Goal: Task Accomplishment & Management: Manage account settings

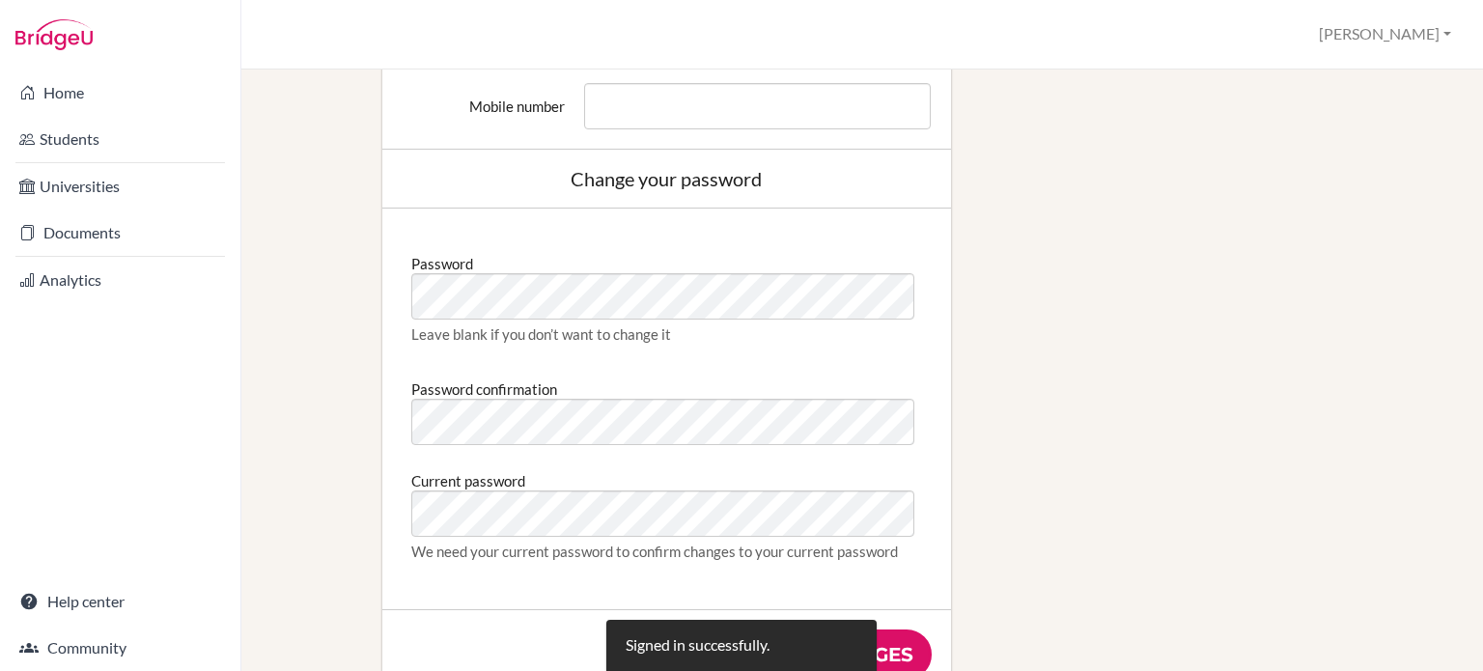
scroll to position [925, 0]
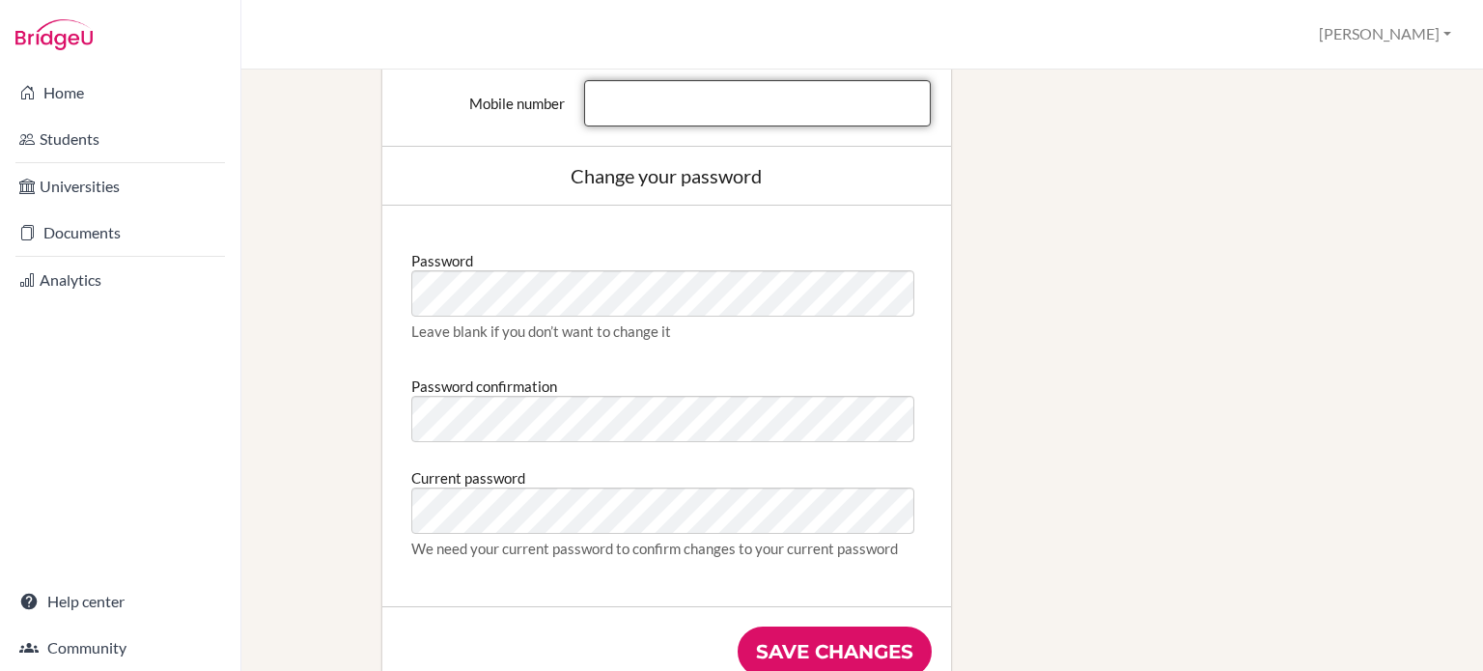
type input "[EMAIL_ADDRESS][DOMAIN_NAME]"
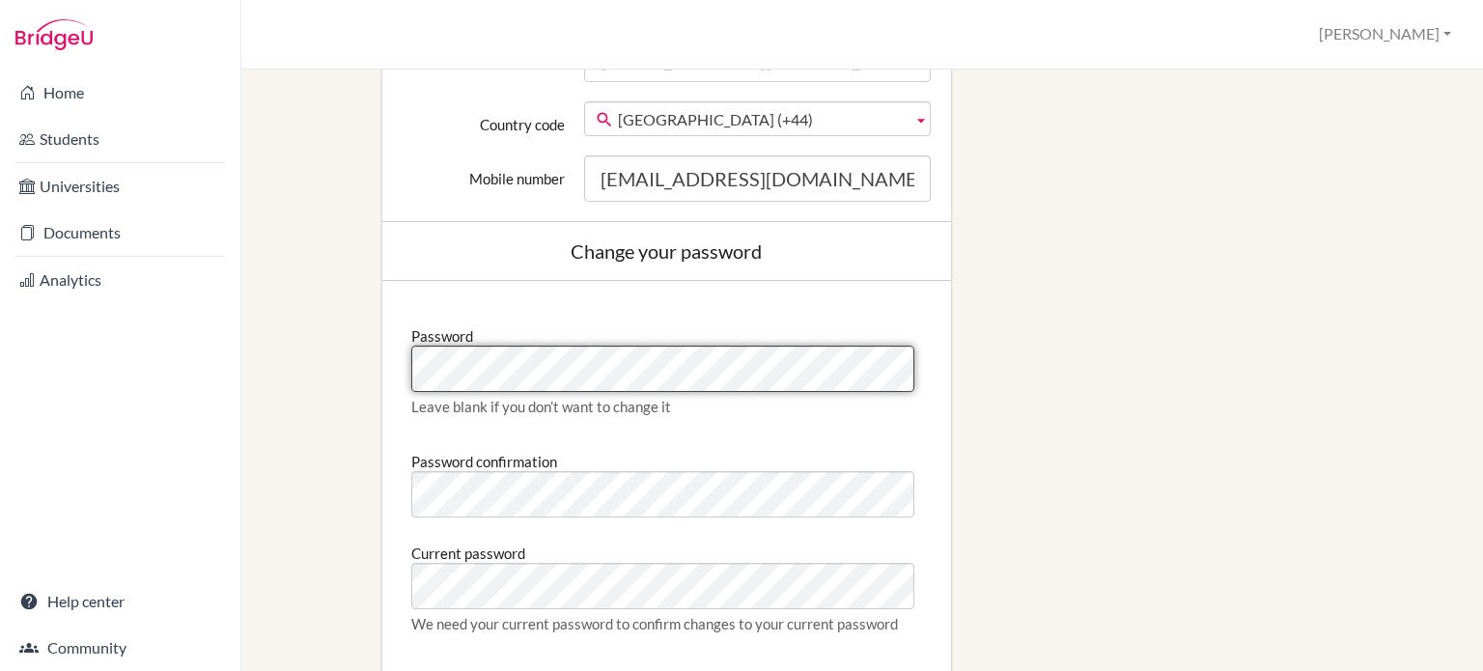
scroll to position [0, 0]
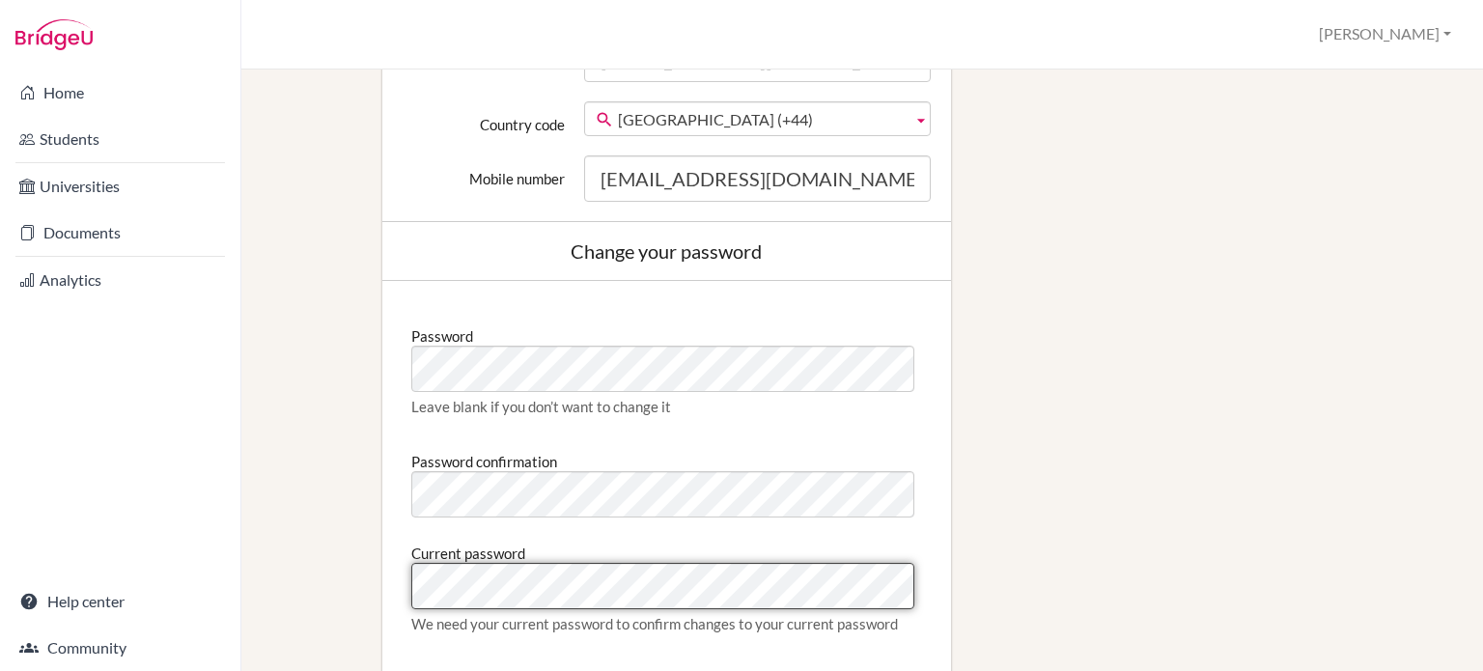
click at [472, 365] on div "Password Leave blank if you don’t want to change it Password confirmation Curre…" at bounding box center [667, 481] width 530 height 362
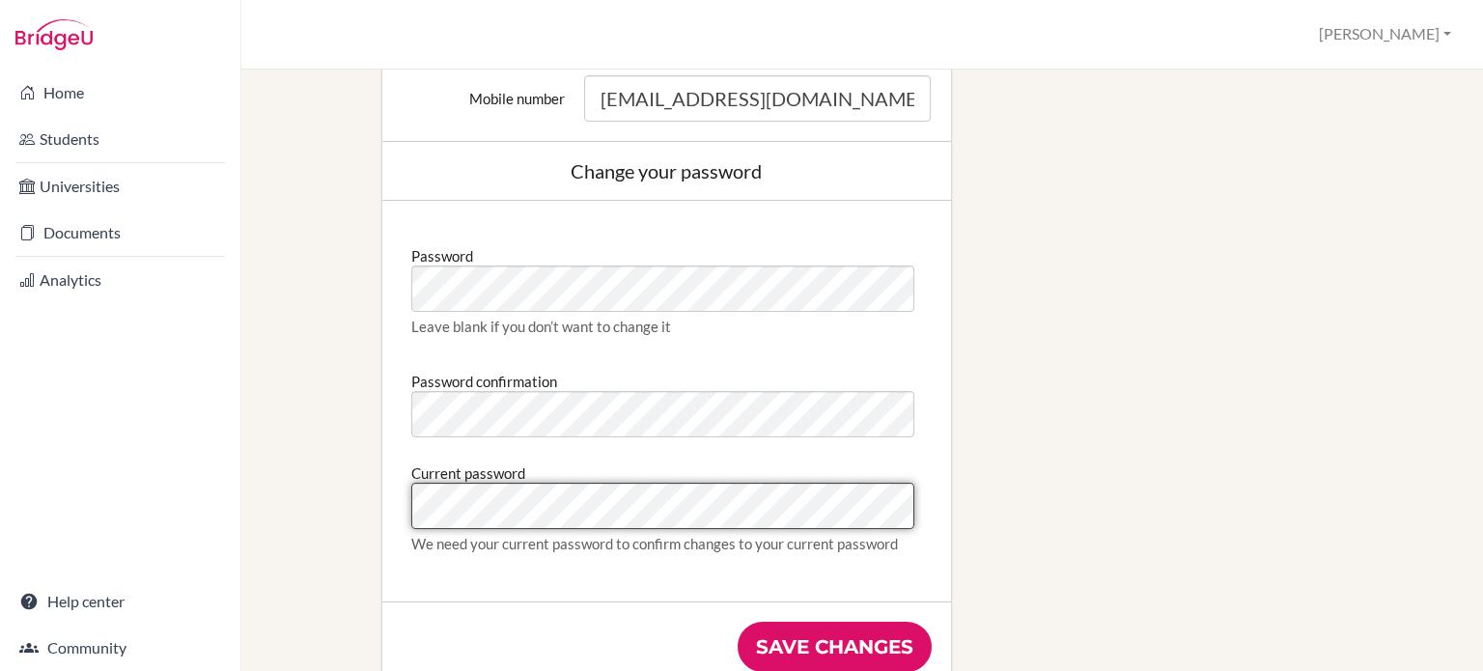
scroll to position [935, 0]
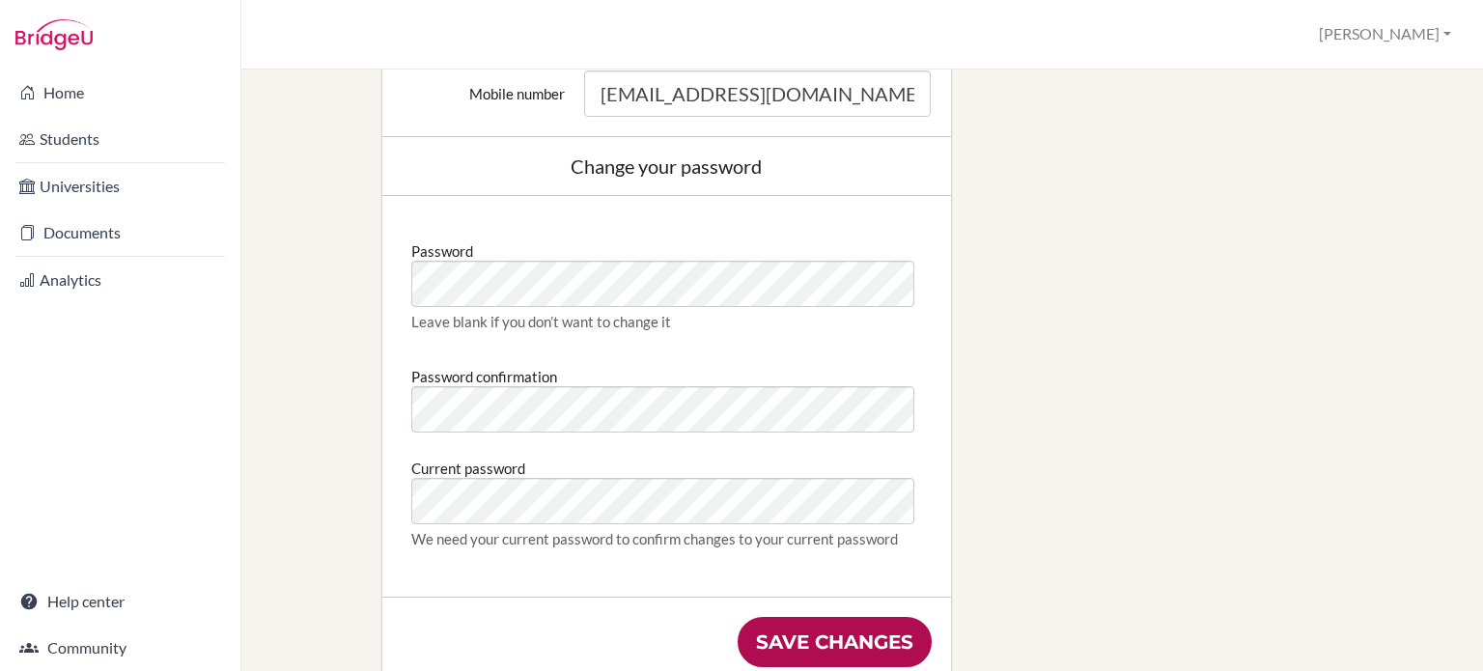
click at [811, 638] on input "Save changes" at bounding box center [835, 642] width 194 height 50
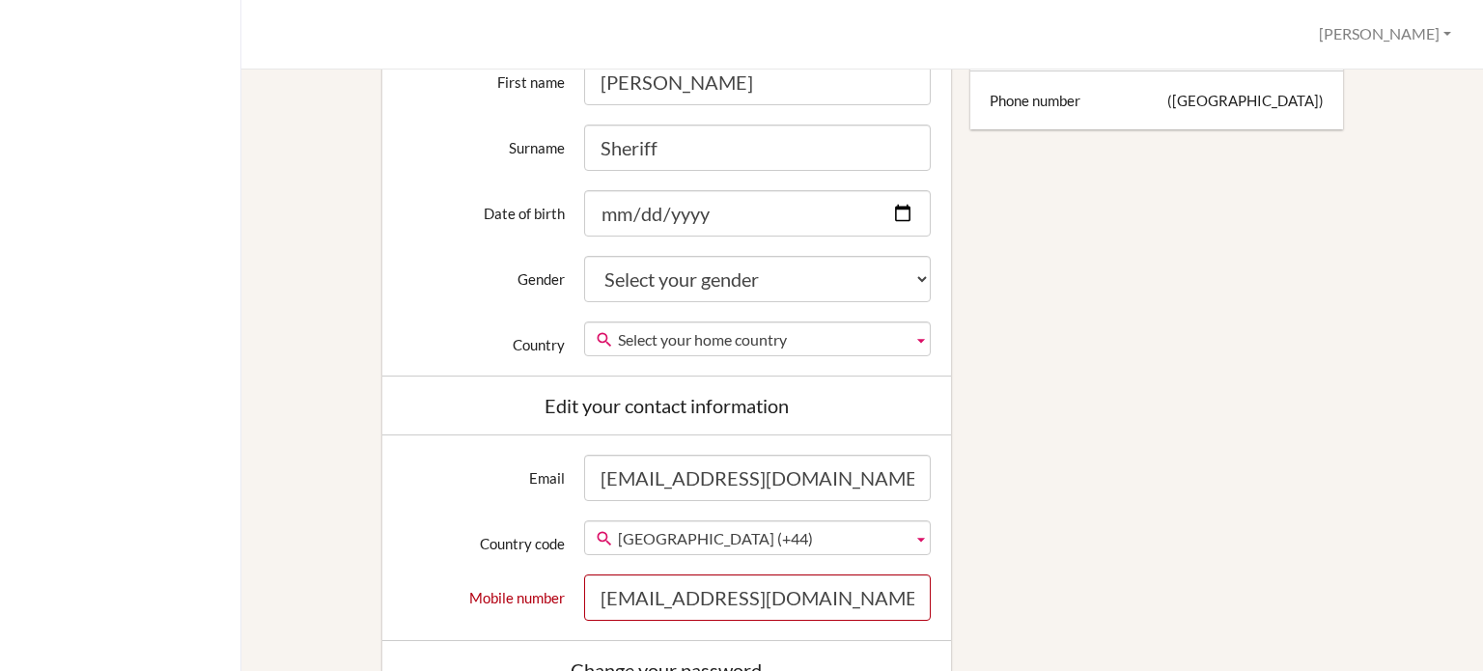
scroll to position [581, 0]
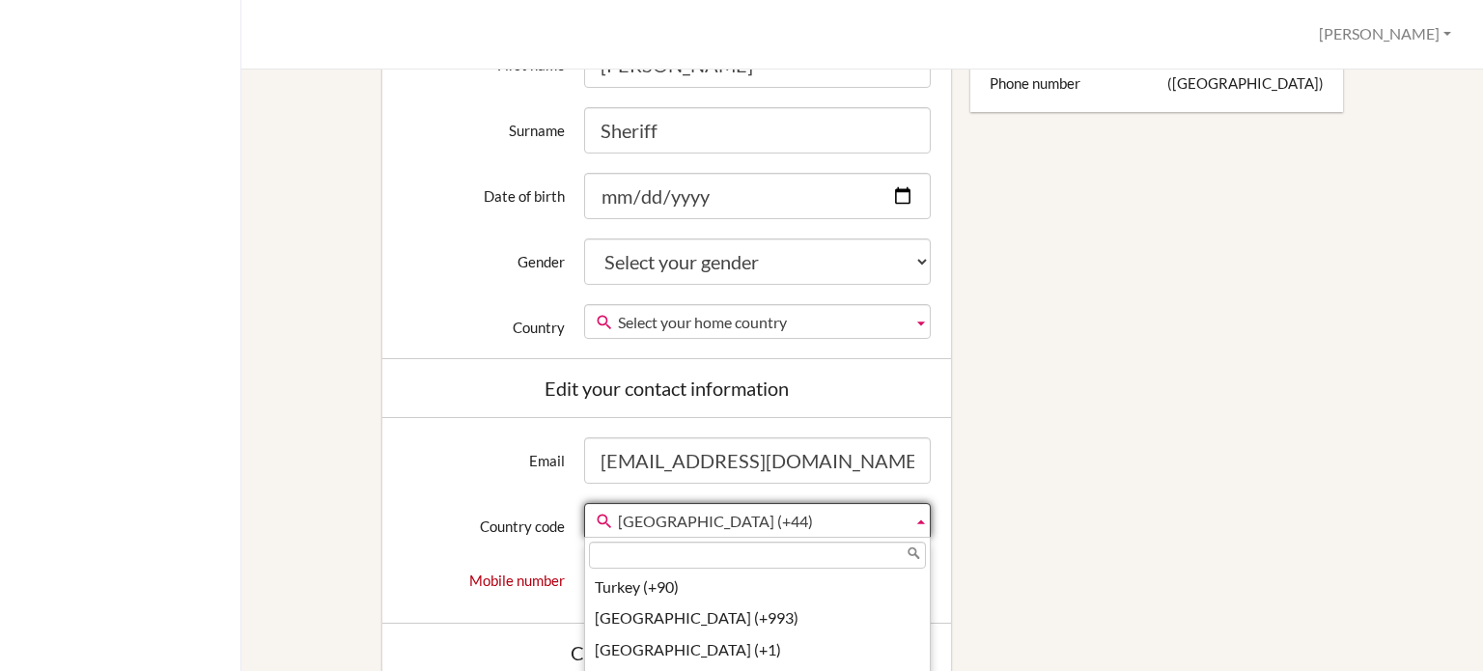
click at [765, 524] on span "[GEOGRAPHIC_DATA] (+44)" at bounding box center [761, 521] width 287 height 35
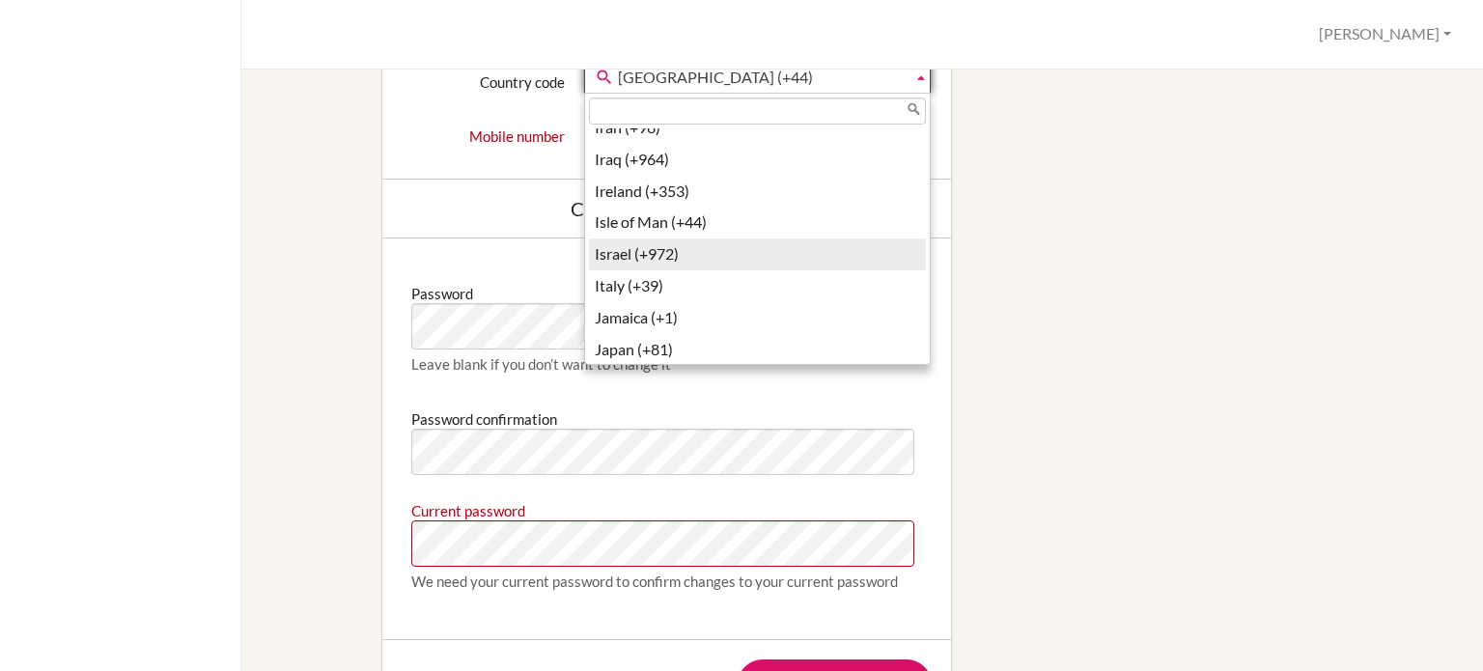
scroll to position [3242, 0]
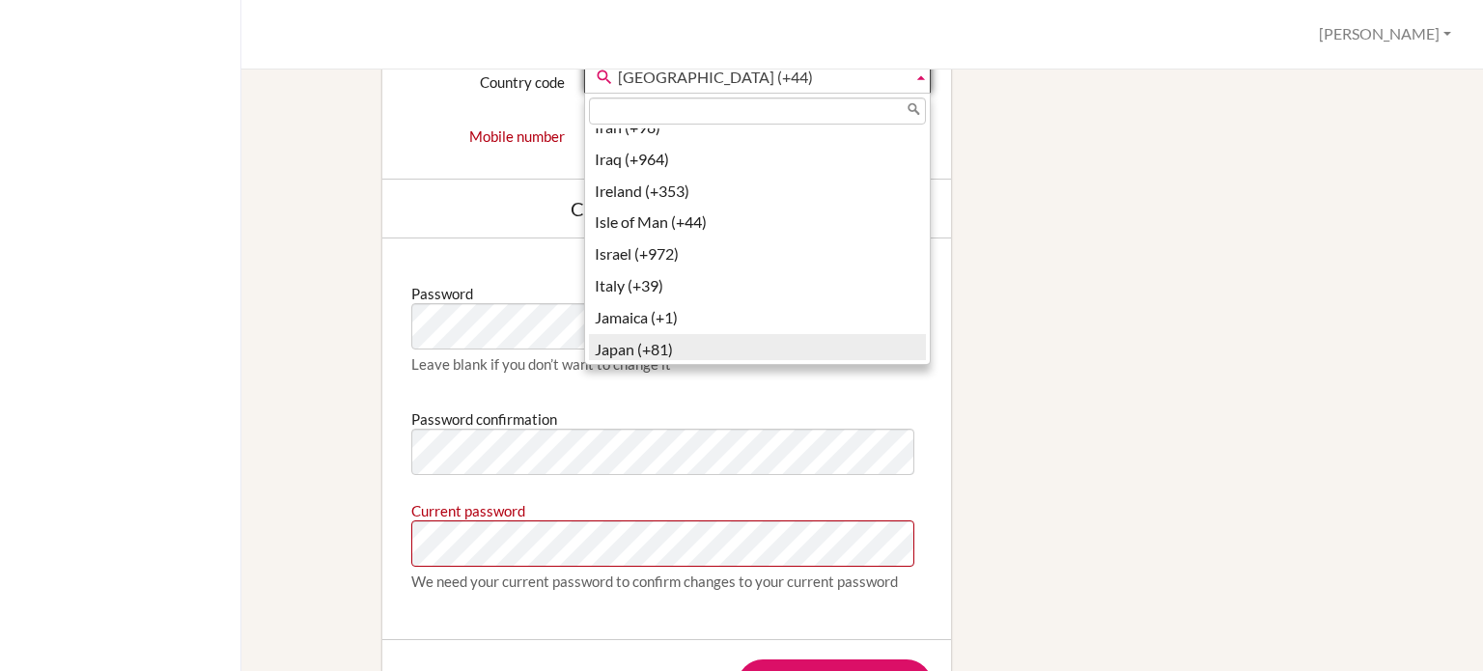
click at [619, 334] on li "Japan (+81)" at bounding box center [757, 350] width 337 height 32
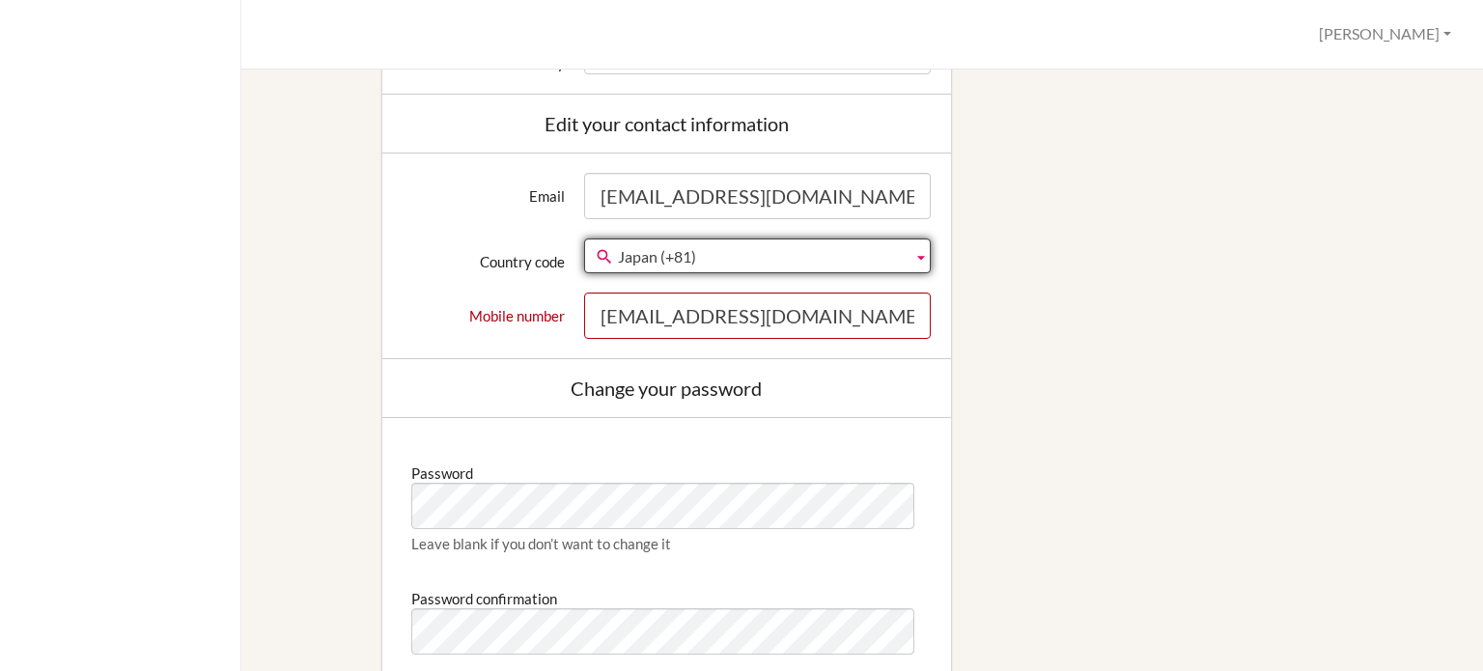
scroll to position [850, 0]
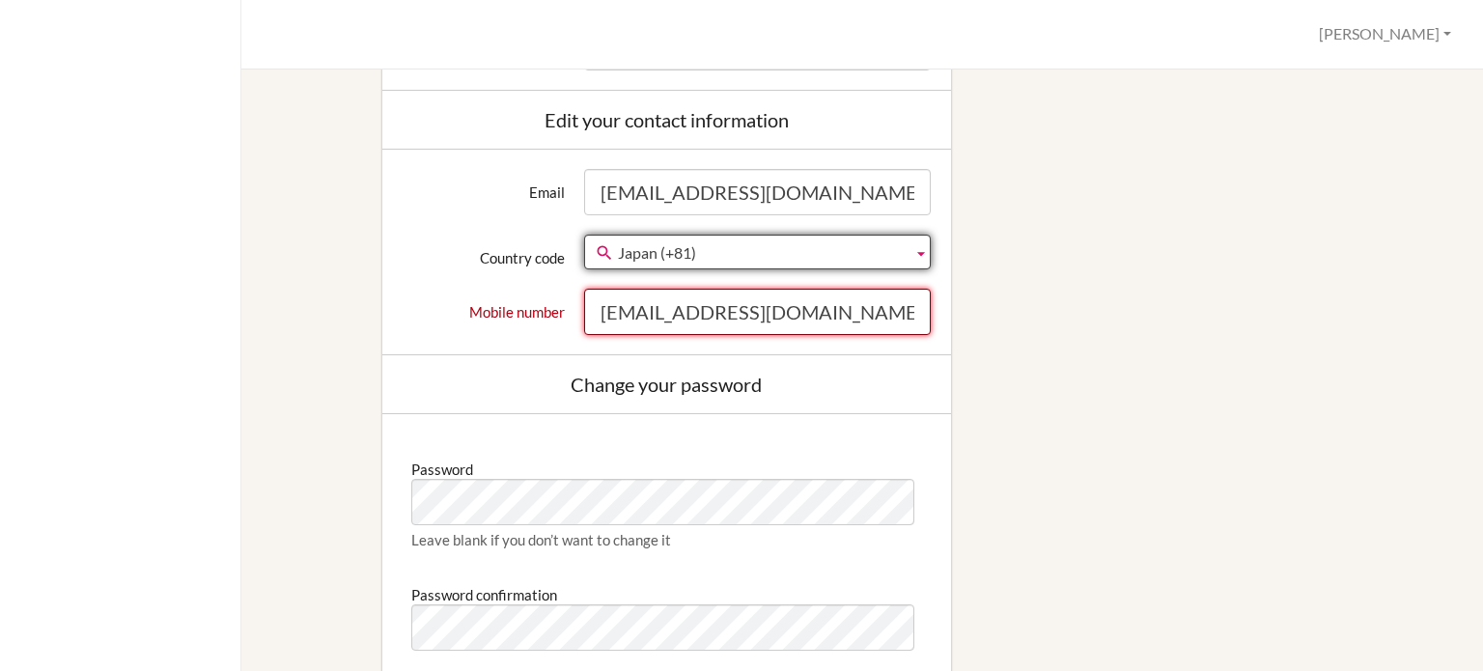
click at [773, 300] on input "[EMAIL_ADDRESS][DOMAIN_NAME]" at bounding box center [757, 312] width 347 height 46
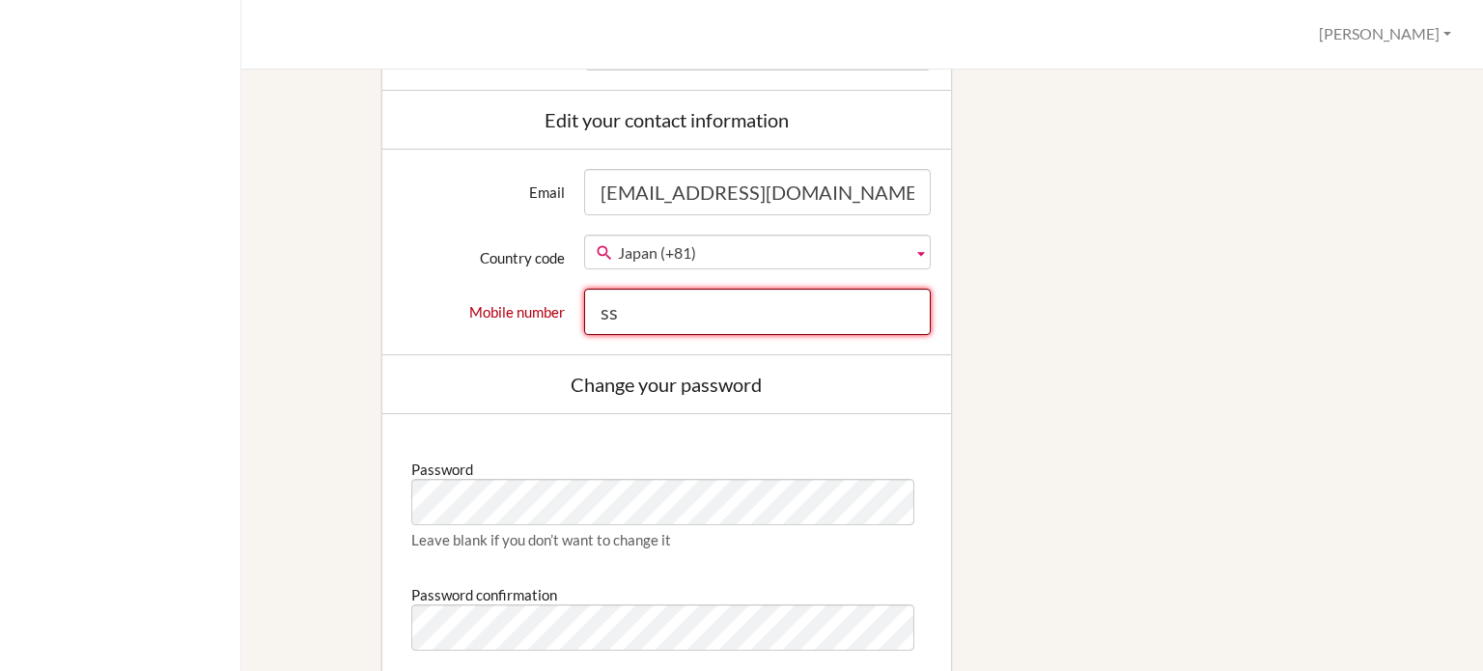
type input "s"
type input "0"
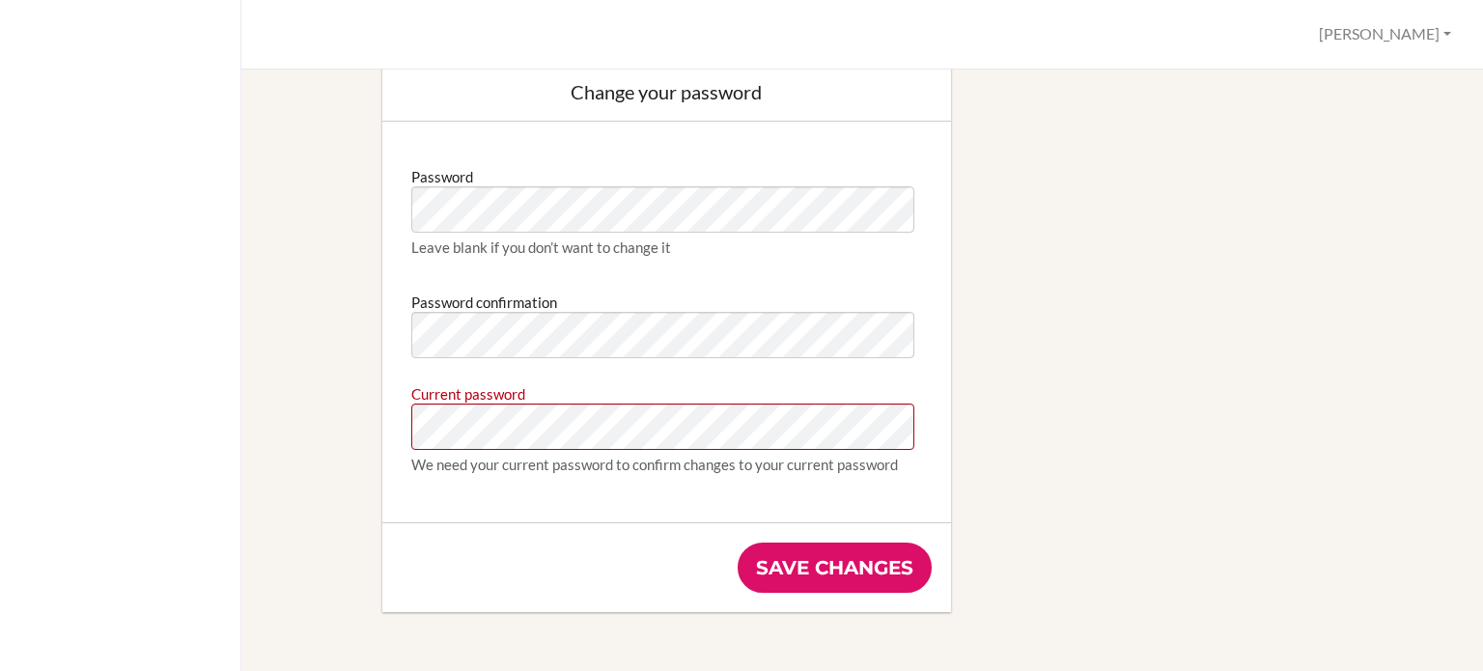
scroll to position [1079, 0]
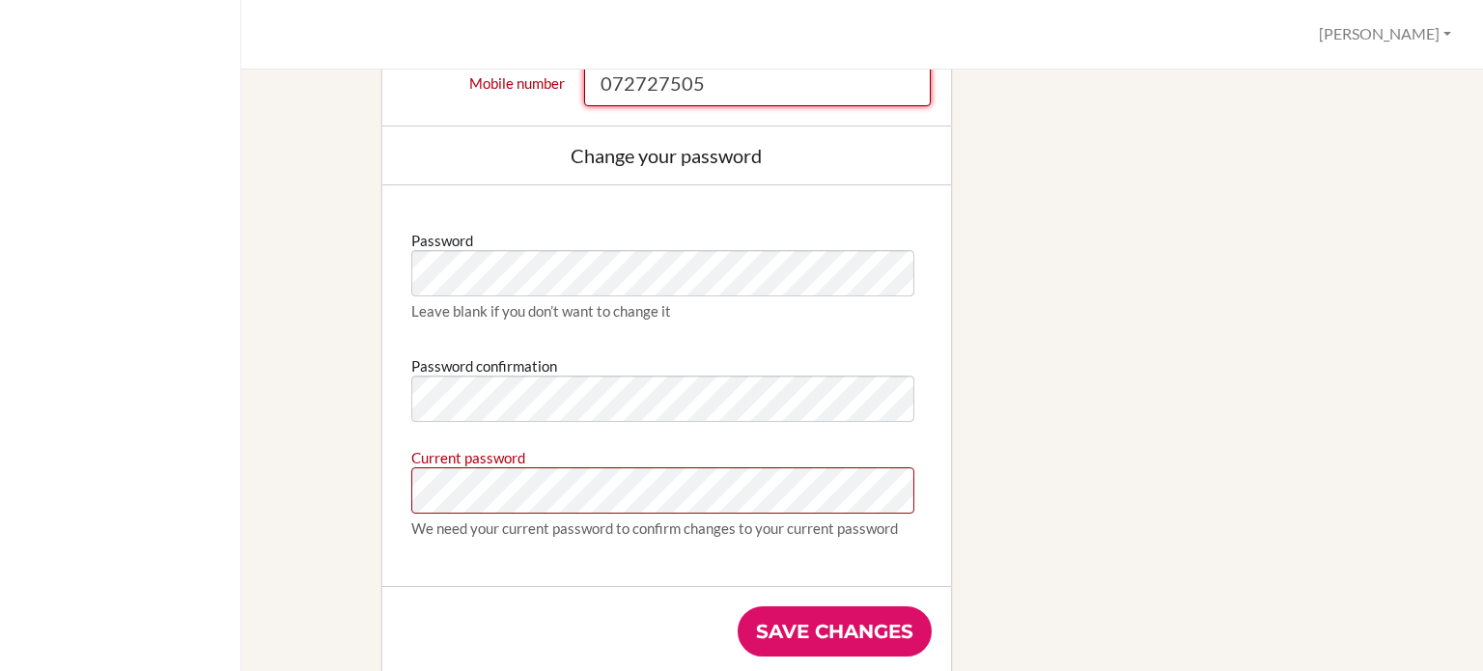
type input "072727505"
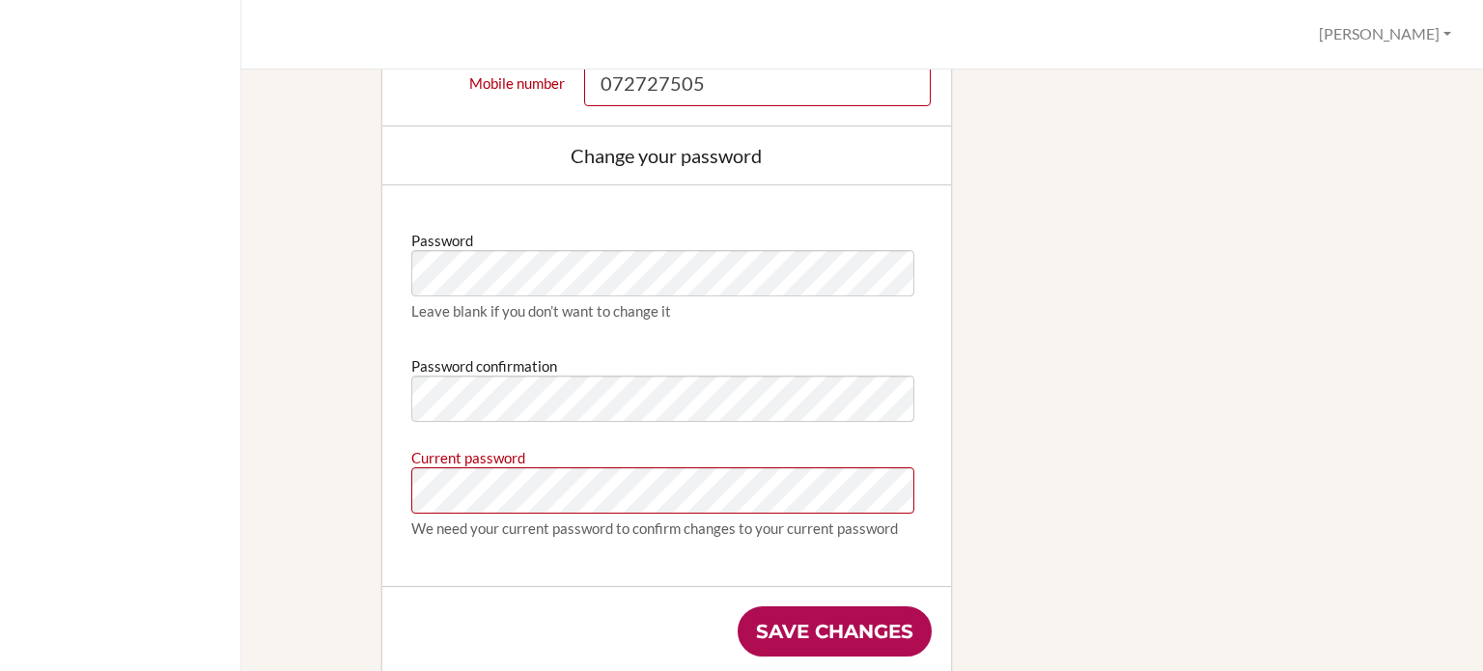
click at [830, 639] on input "Save changes" at bounding box center [835, 631] width 194 height 50
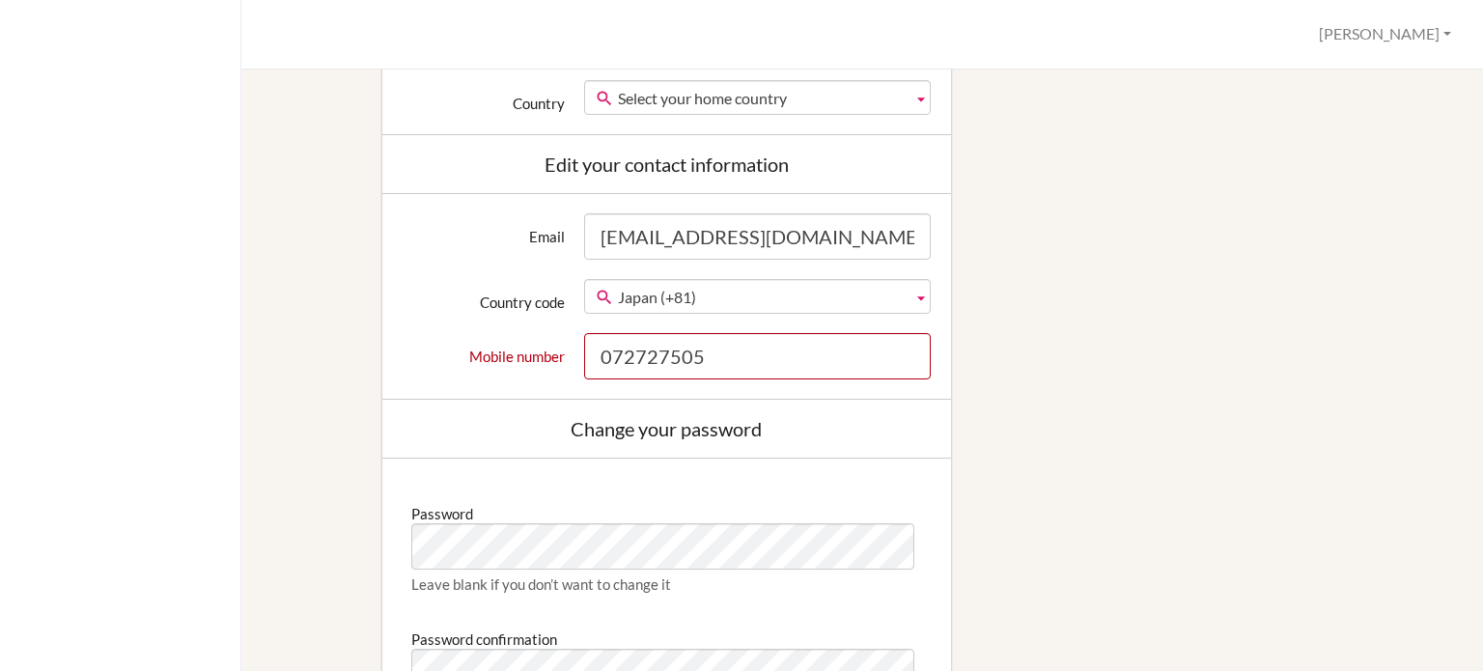
scroll to position [792, 0]
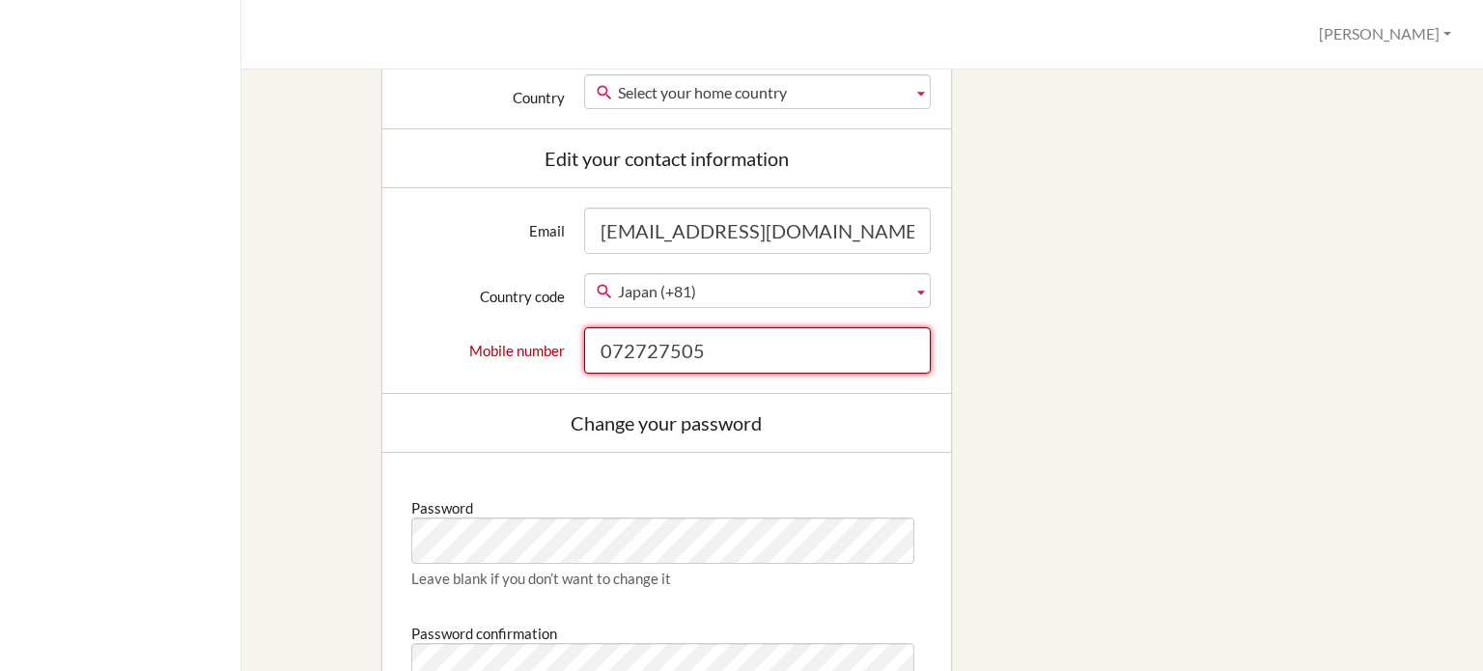
click at [717, 341] on input "072727505" at bounding box center [757, 350] width 347 height 46
type input "0"
type input "8048220155"
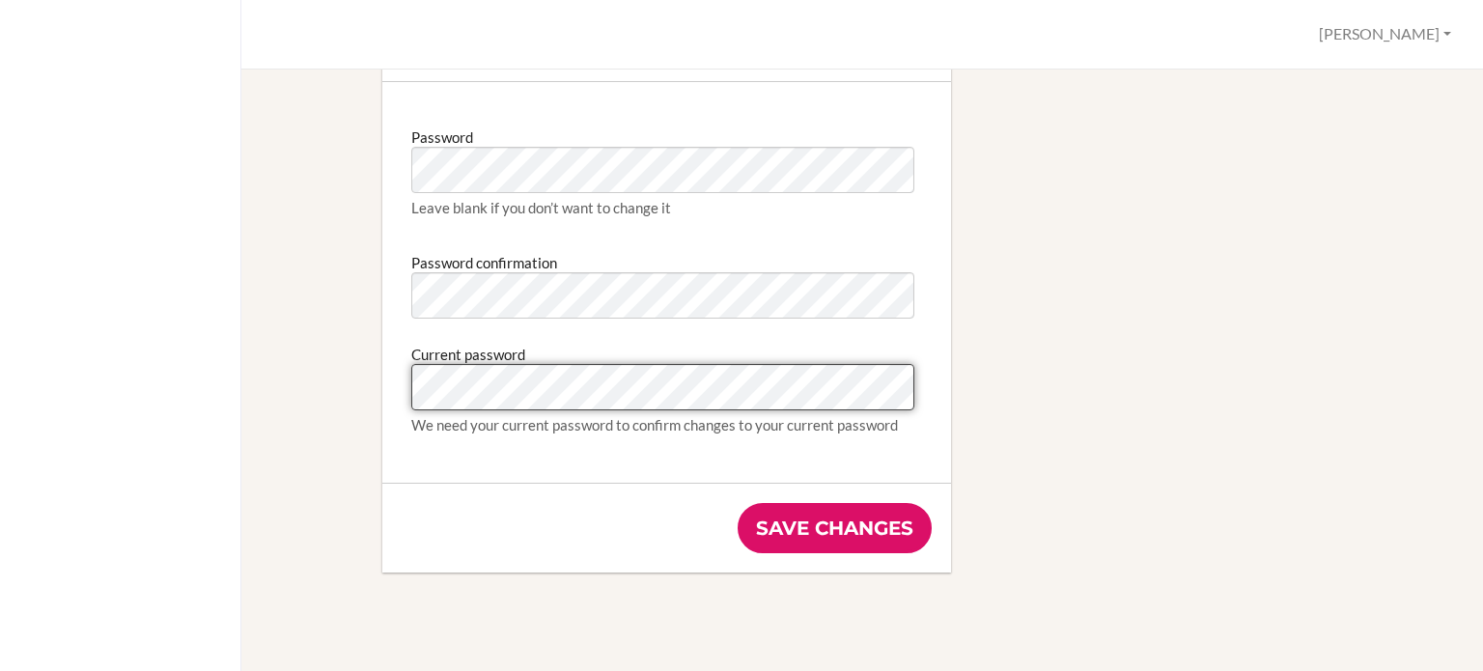
scroll to position [1163, 0]
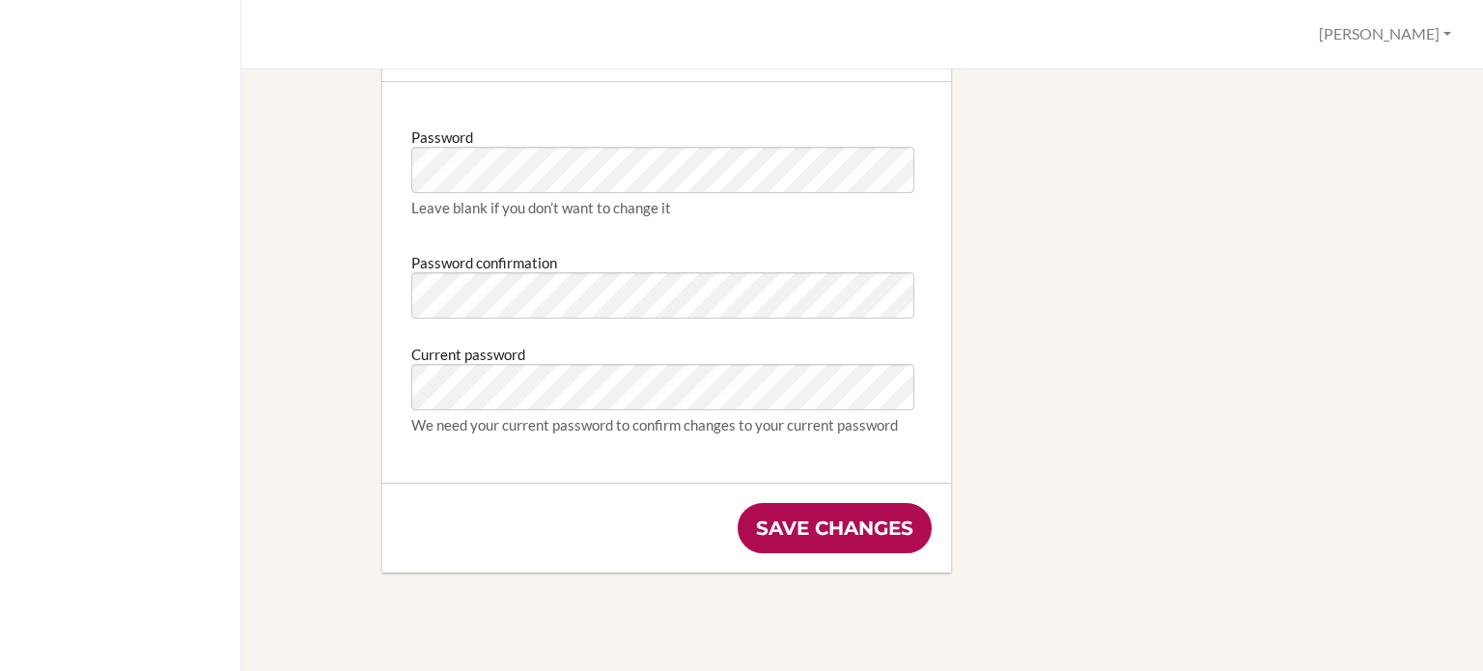
click at [791, 528] on input "Save changes" at bounding box center [835, 528] width 194 height 50
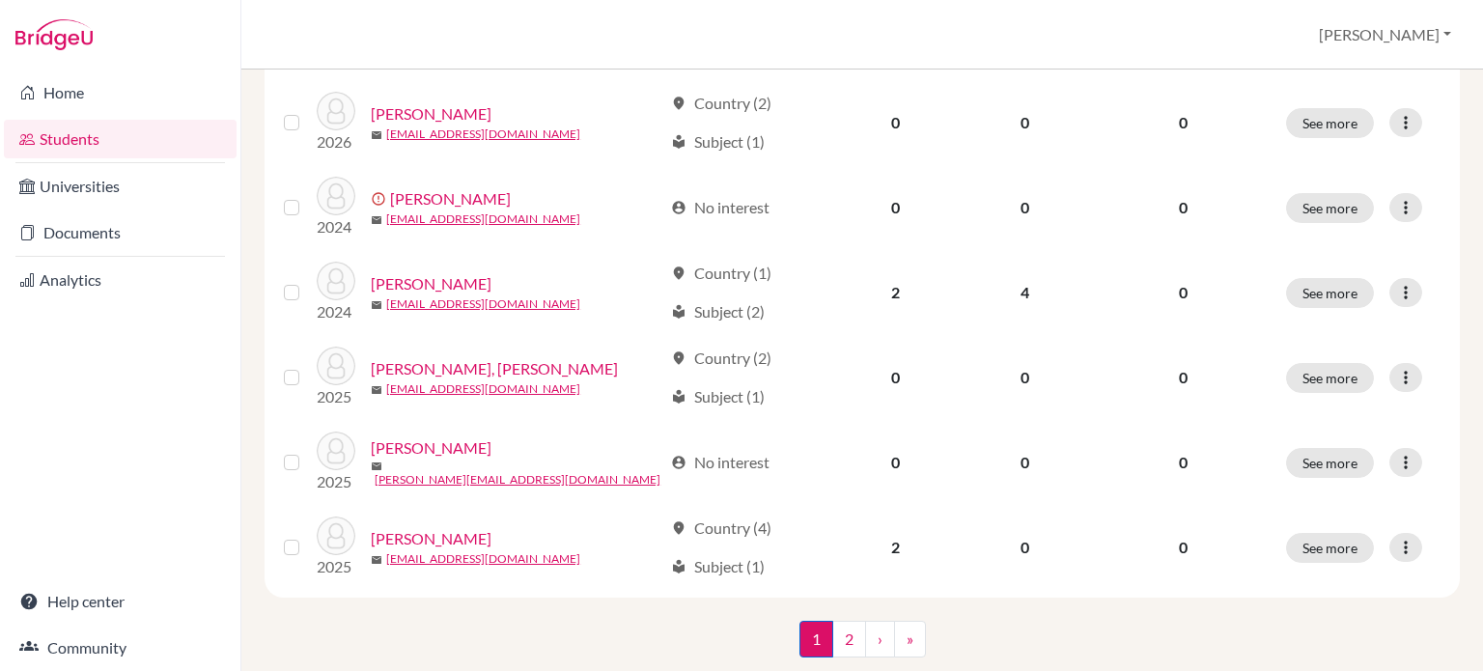
scroll to position [1536, 0]
